Goal: Transaction & Acquisition: Purchase product/service

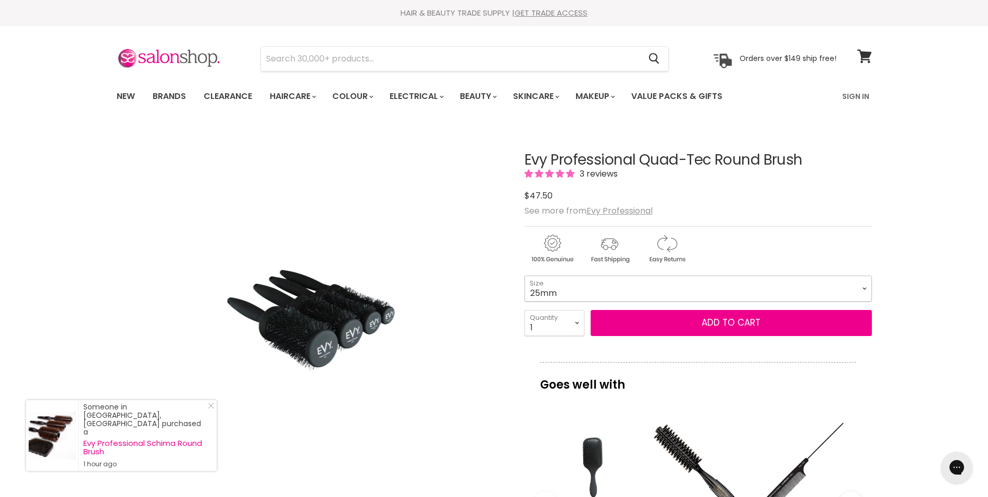
click at [865, 287] on select "25mm 33mm 43mm 53mm" at bounding box center [697, 288] width 347 height 26
click at [524, 275] on select "25mm 33mm 43mm 53mm" at bounding box center [697, 288] width 347 height 26
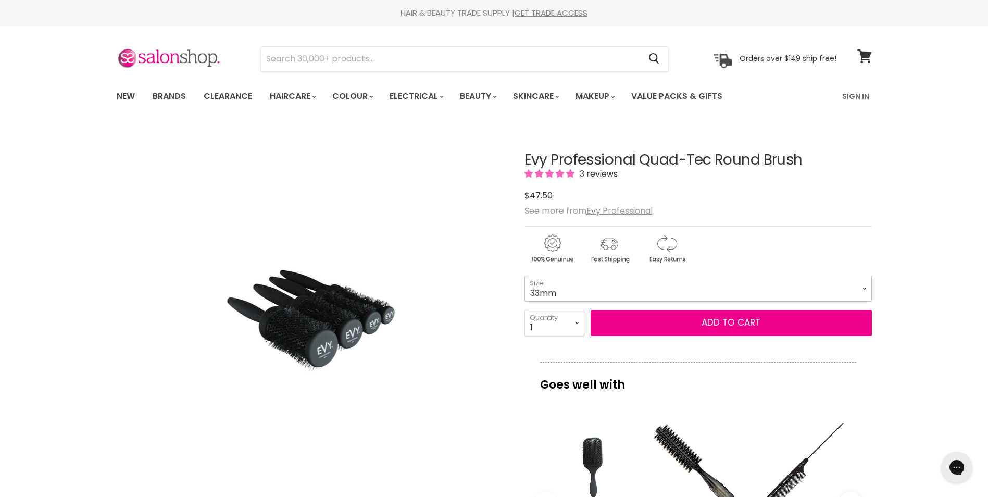
click at [865, 287] on select "25mm 33mm 43mm 53mm" at bounding box center [697, 288] width 347 height 26
click at [524, 275] on select "25mm 33mm 43mm 53mm" at bounding box center [697, 288] width 347 height 26
select select "43mm"
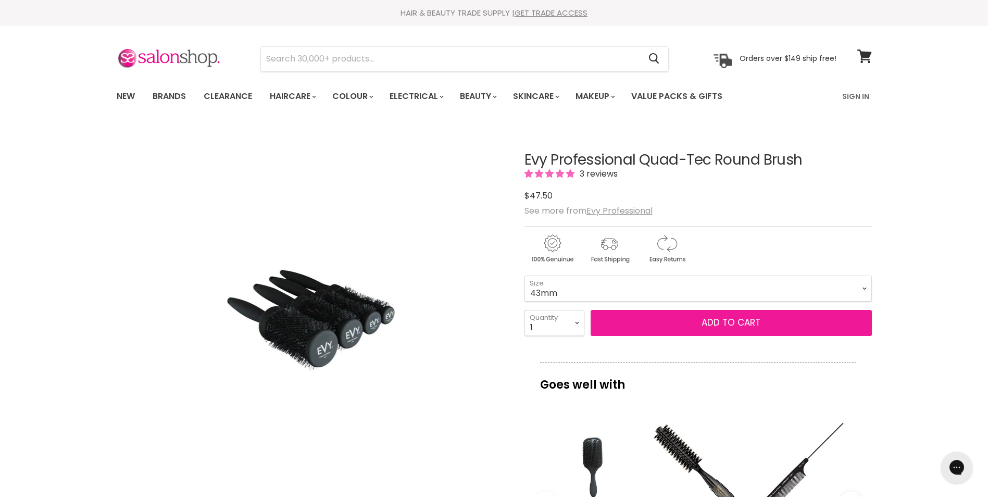
click at [736, 320] on button "Add to cart" at bounding box center [730, 323] width 281 height 26
click at [719, 322] on button "Add to cart" at bounding box center [730, 323] width 281 height 26
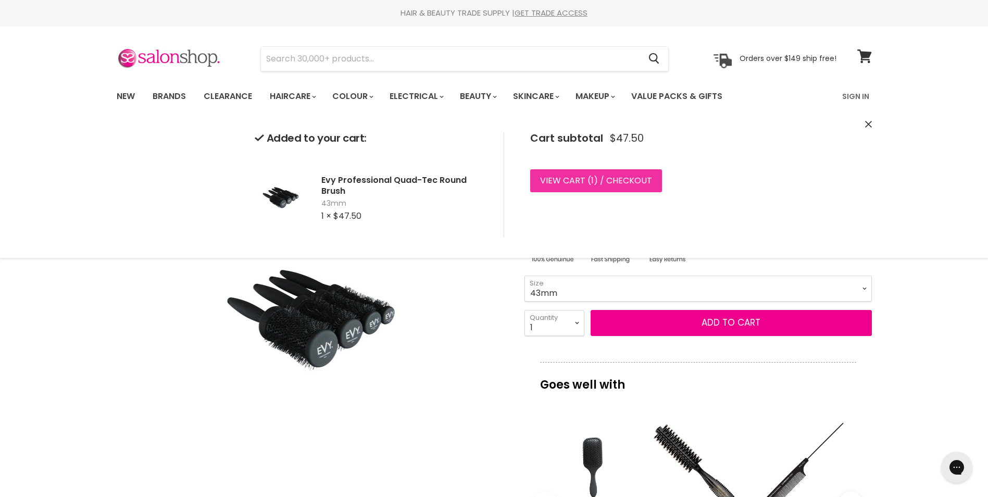
click at [594, 179] on link "View cart ( 1 ) / Checkout" at bounding box center [596, 180] width 132 height 23
